Goal: Task Accomplishment & Management: Complete application form

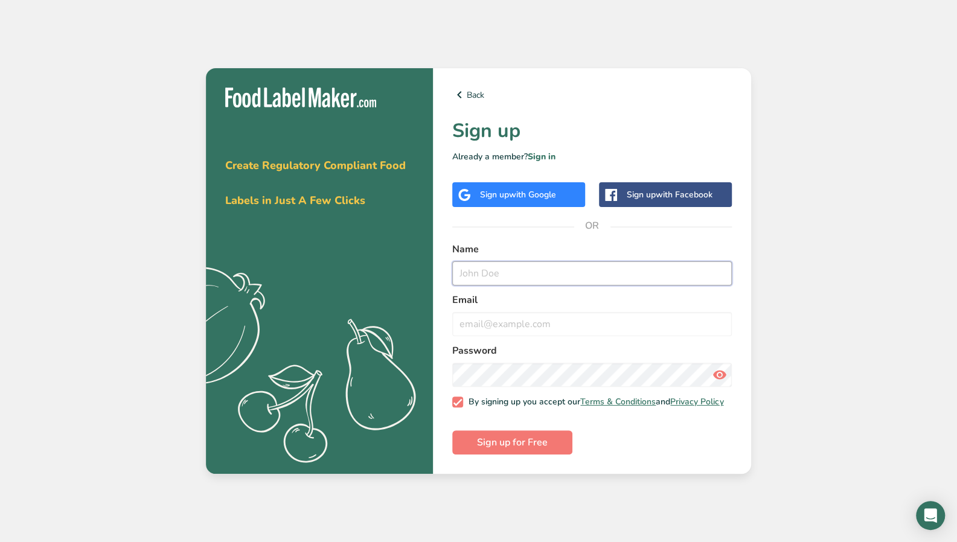
click at [533, 273] on input "text" at bounding box center [592, 273] width 280 height 24
click at [558, 199] on div "Sign up with Google" at bounding box center [518, 194] width 133 height 25
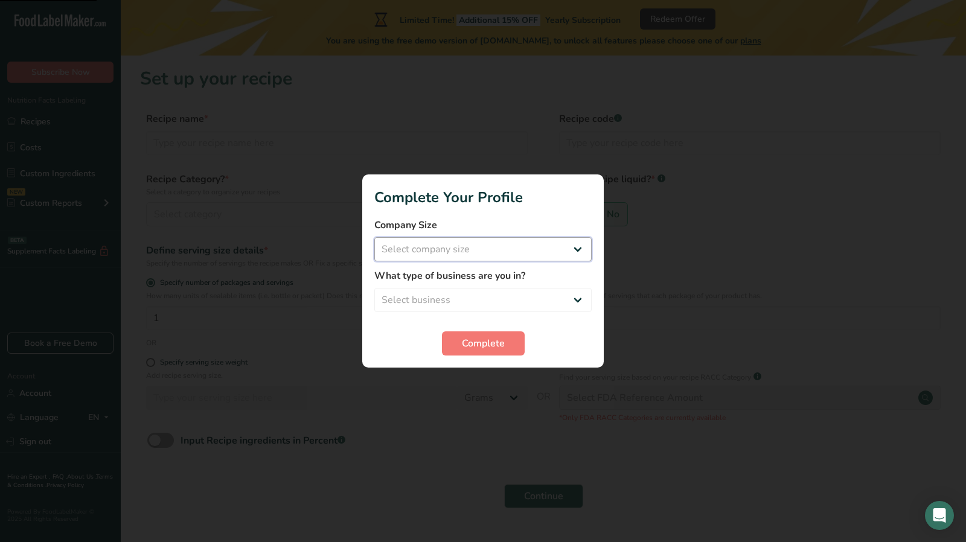
click at [517, 253] on select "Select company size Fewer than 10 Employees 10 to 50 Employees 51 to 500 Employ…" at bounding box center [482, 249] width 217 height 24
select select "1"
click at [374, 237] on select "Select company size Fewer than 10 Employees 10 to 50 Employees 51 to 500 Employ…" at bounding box center [482, 249] width 217 height 24
click at [500, 290] on select "Select business Packaged Food Manufacturer Restaurant & Cafe Bakery Meal Plans …" at bounding box center [482, 300] width 217 height 24
select select "8"
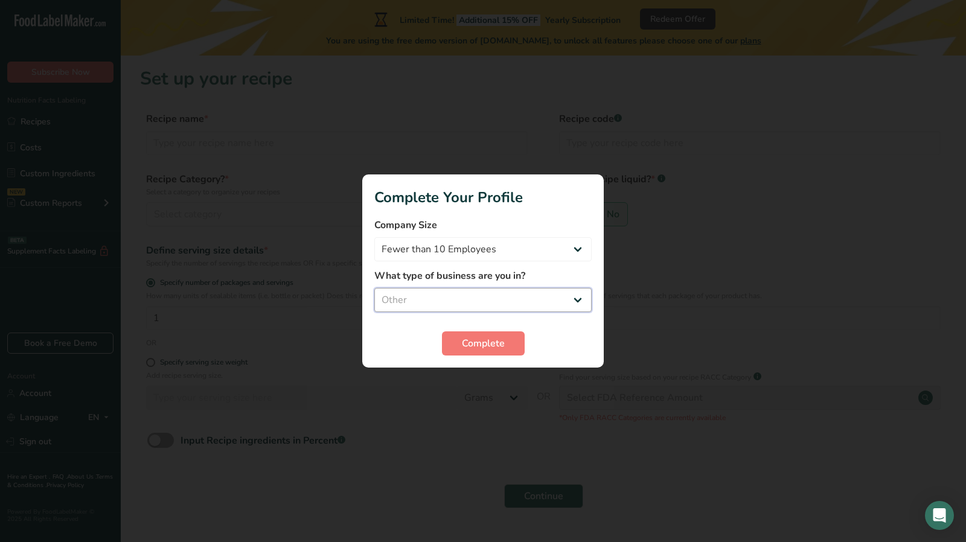
click at [374, 288] on select "Select business Packaged Food Manufacturer Restaurant & Cafe Bakery Meal Plans …" at bounding box center [482, 300] width 217 height 24
click at [497, 348] on span "Complete" at bounding box center [483, 343] width 43 height 14
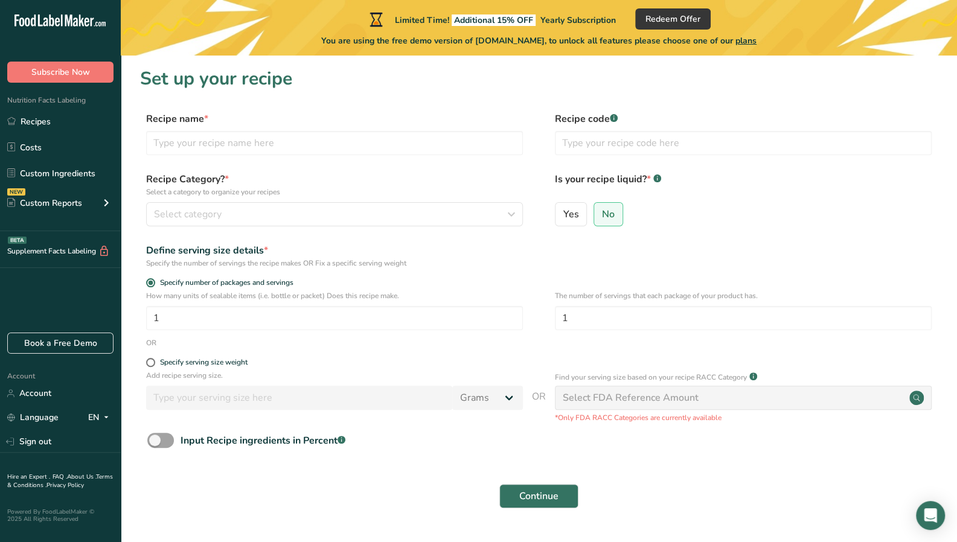
scroll to position [31, 0]
